Goal: Find specific page/section: Find specific page/section

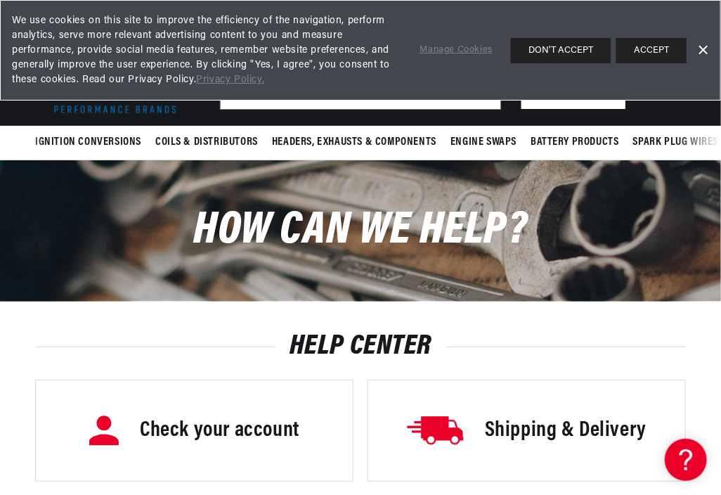
scroll to position [0, 594]
click at [637, 50] on button "ACCEPT" at bounding box center [651, 50] width 70 height 25
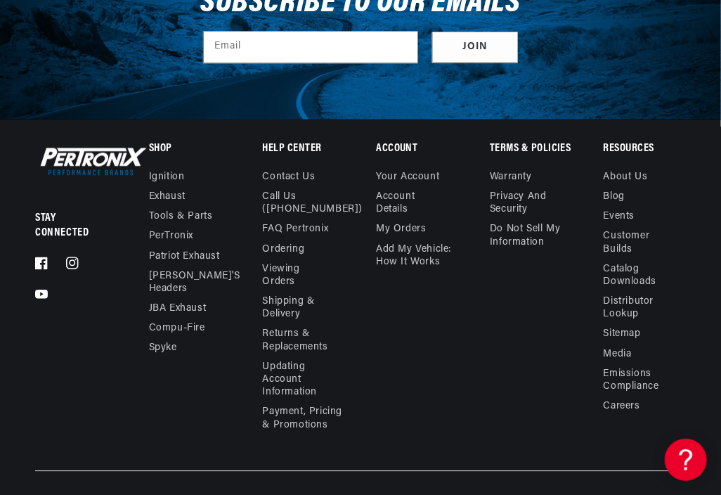
scroll to position [0, 1189]
click at [627, 307] on link "Distributor Lookup" at bounding box center [640, 308] width 72 height 32
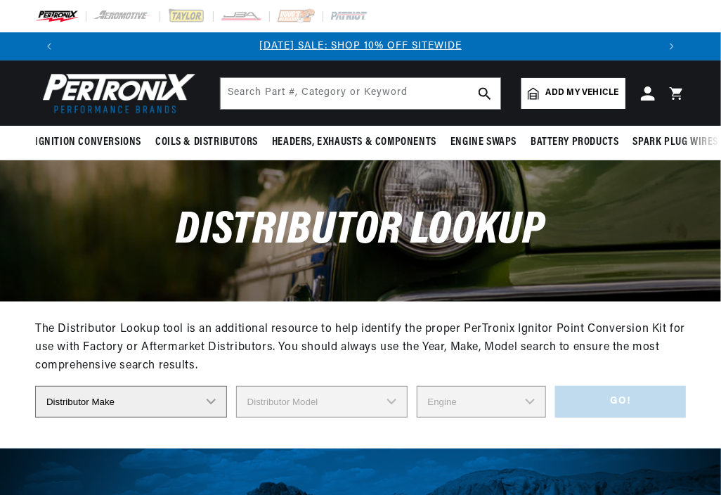
scroll to position [70, 0]
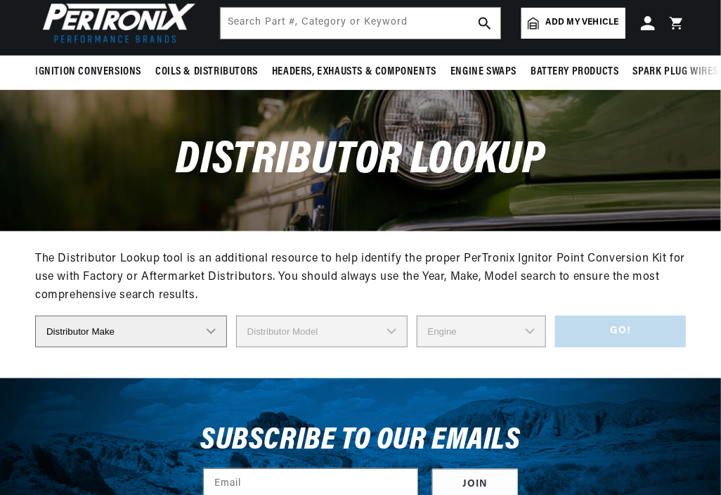
click at [129, 334] on select "Distributor Make Accel Aldon Autolite Bosch Century Chrysler Clark Colt Contine…" at bounding box center [131, 331] width 192 height 32
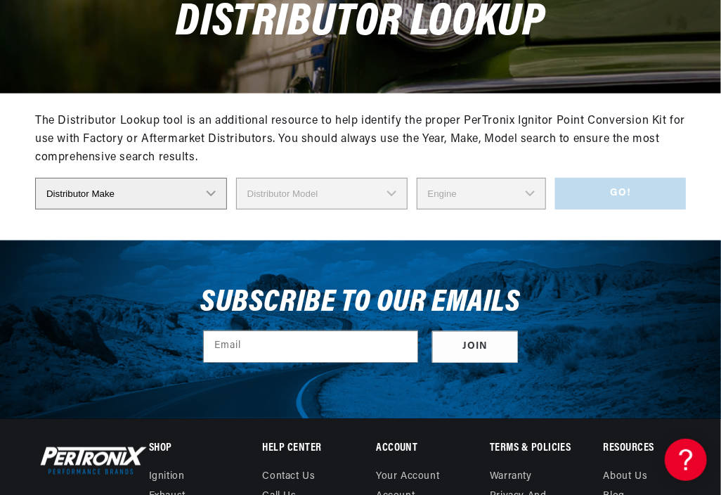
scroll to position [211, 0]
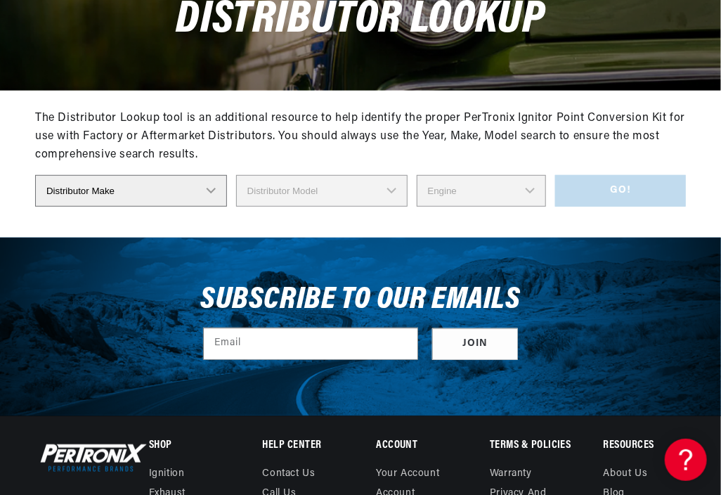
click at [142, 192] on select "Distributor Make Accel Aldon Autolite Bosch Century Chrysler Clark Colt Contine…" at bounding box center [131, 191] width 192 height 32
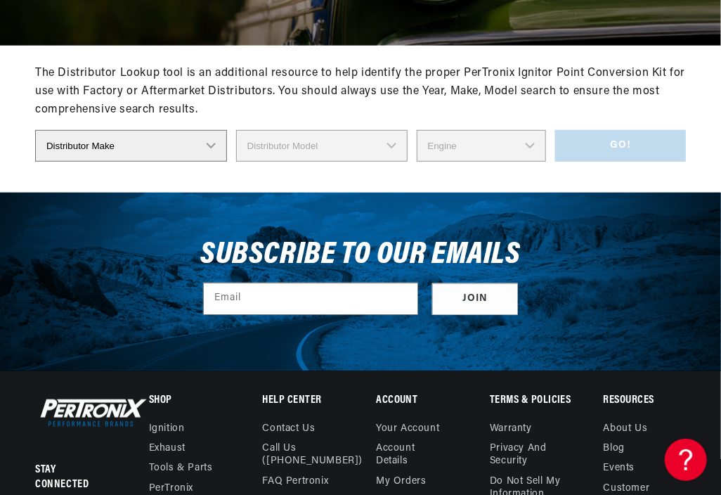
scroll to position [281, 0]
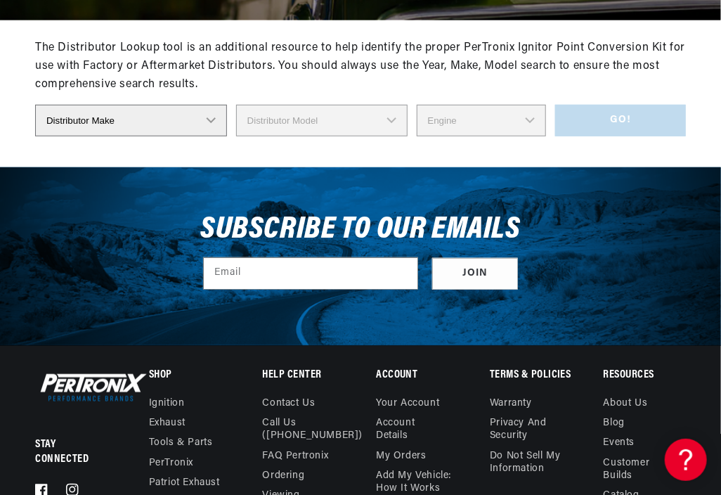
click at [115, 131] on select "Distributor Make Accel Aldon Autolite Bosch Century Chrysler Clark Colt Contine…" at bounding box center [131, 121] width 192 height 32
click at [292, 88] on div "The Distributor Lookup tool is an additional resource to help identify the prop…" at bounding box center [360, 66] width 651 height 54
